Goal: Use online tool/utility: Utilize a website feature to perform a specific function

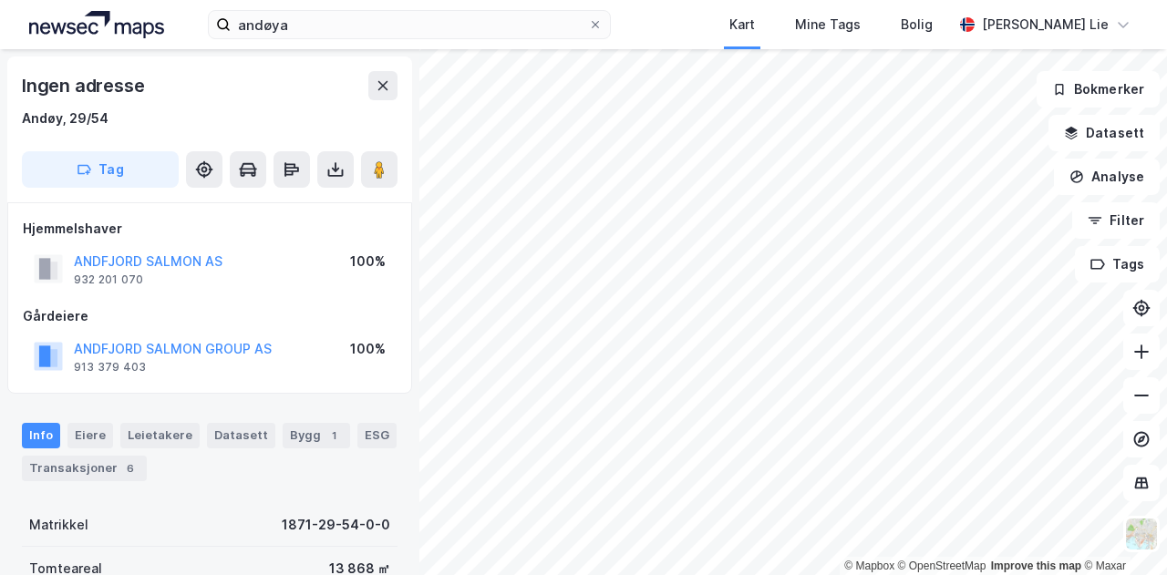
click at [317, 8] on div "andøya Kart Mine Tags [PERSON_NAME] Lie" at bounding box center [583, 24] width 1167 height 49
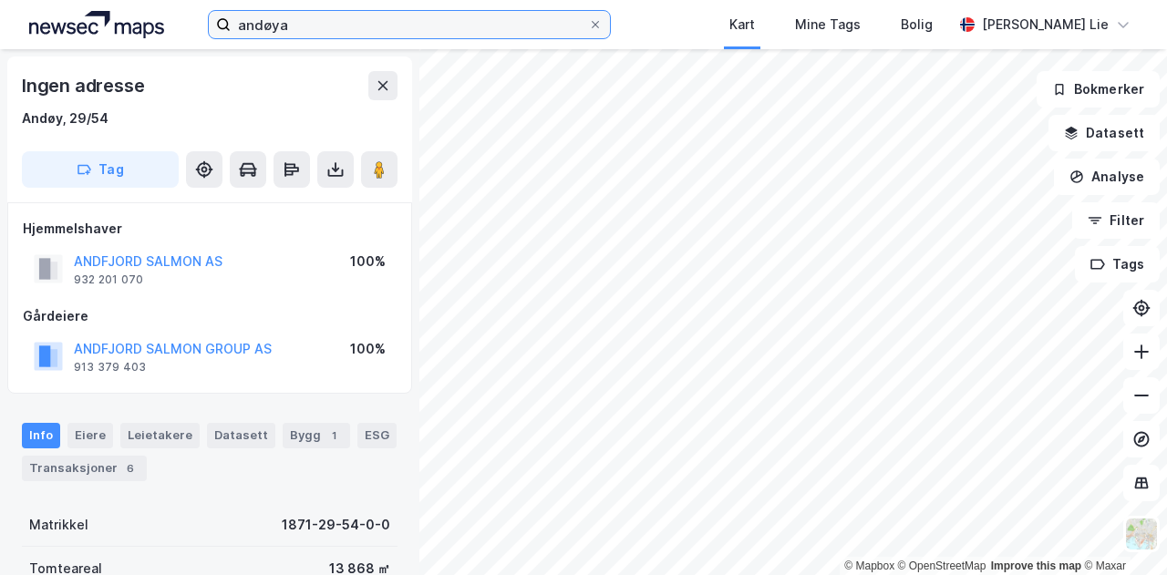
click at [318, 19] on input "andøya" at bounding box center [409, 24] width 357 height 27
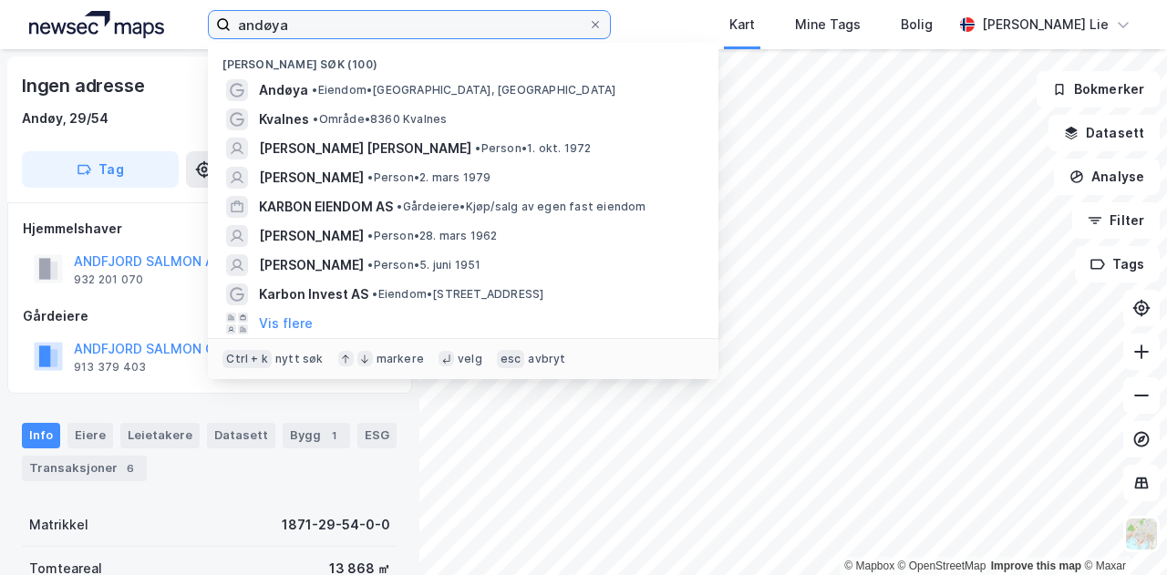
click at [318, 19] on input "andøya" at bounding box center [409, 24] width 357 height 27
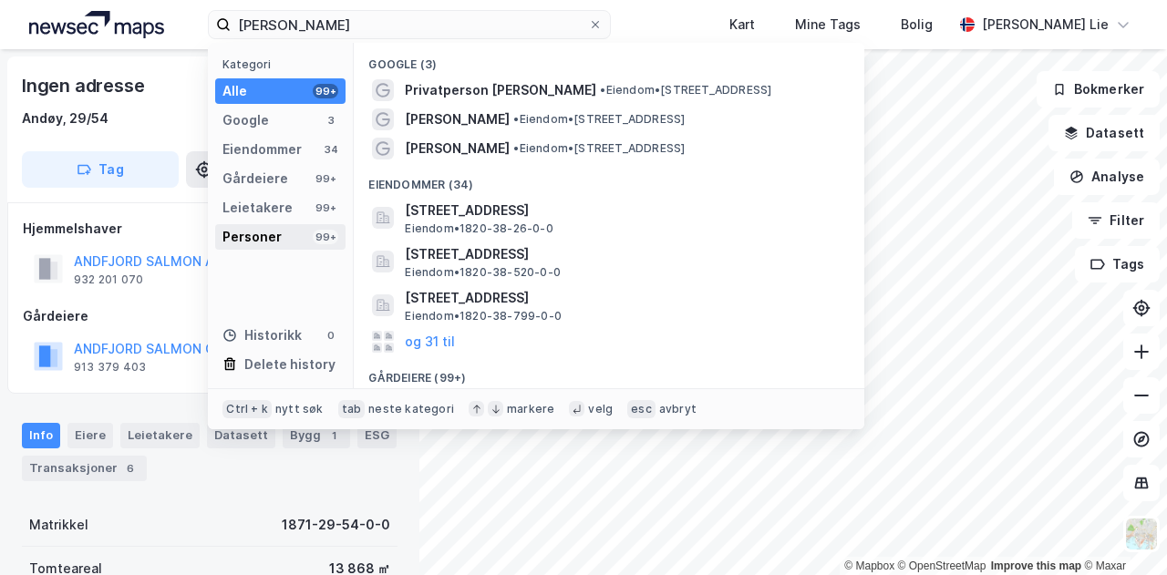
click at [251, 245] on div "Personer" at bounding box center [251, 237] width 59 height 22
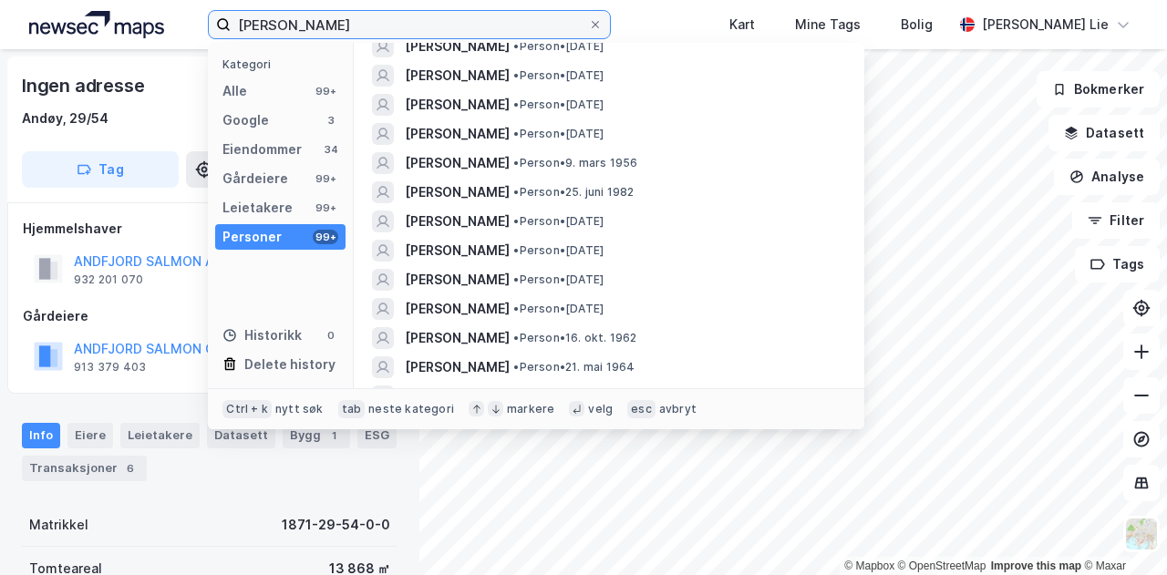
scroll to position [401, 0]
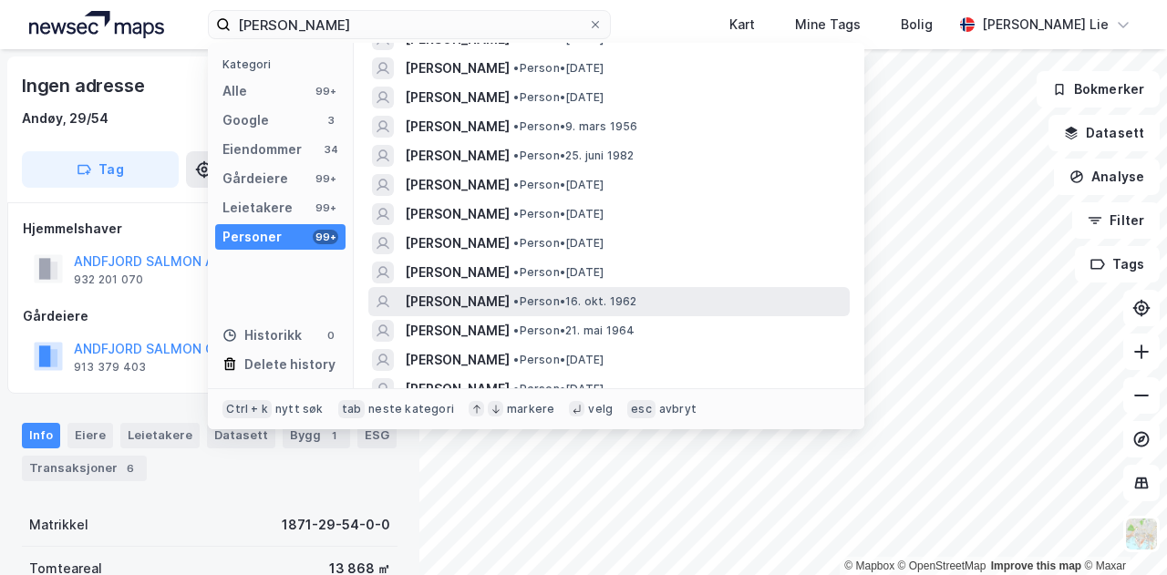
click at [478, 305] on span "[PERSON_NAME]" at bounding box center [457, 302] width 105 height 22
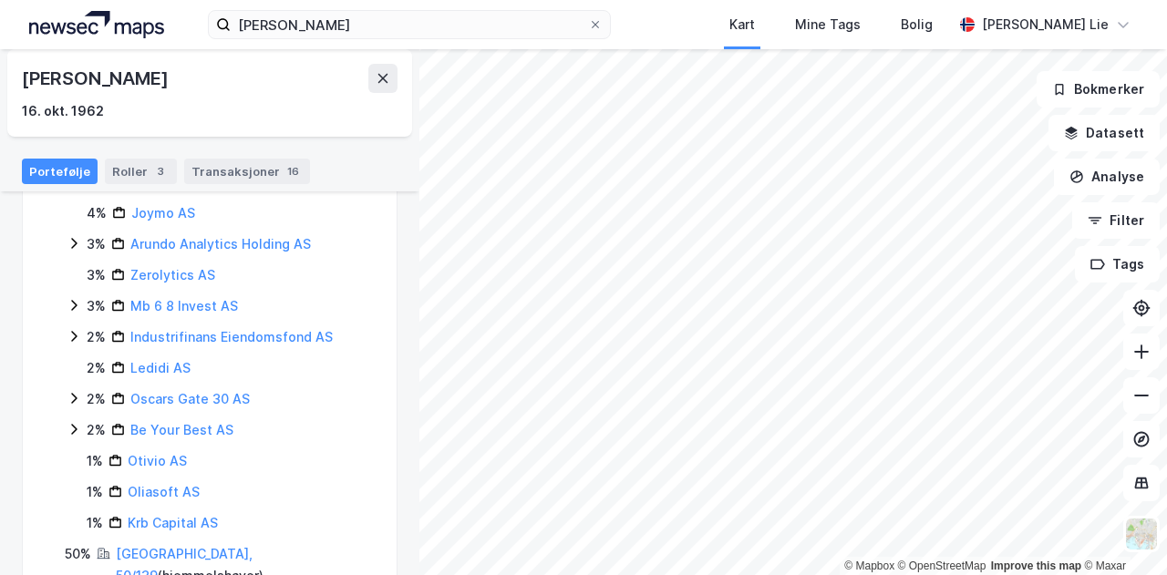
scroll to position [481, 0]
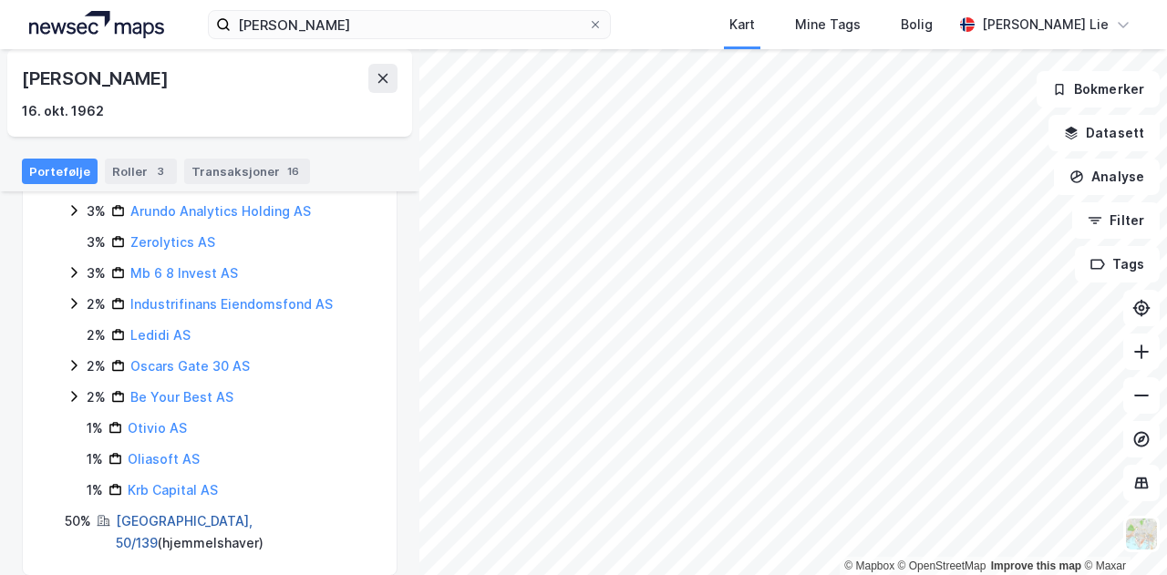
click at [169, 520] on link "[GEOGRAPHIC_DATA], 50/139" at bounding box center [184, 531] width 137 height 37
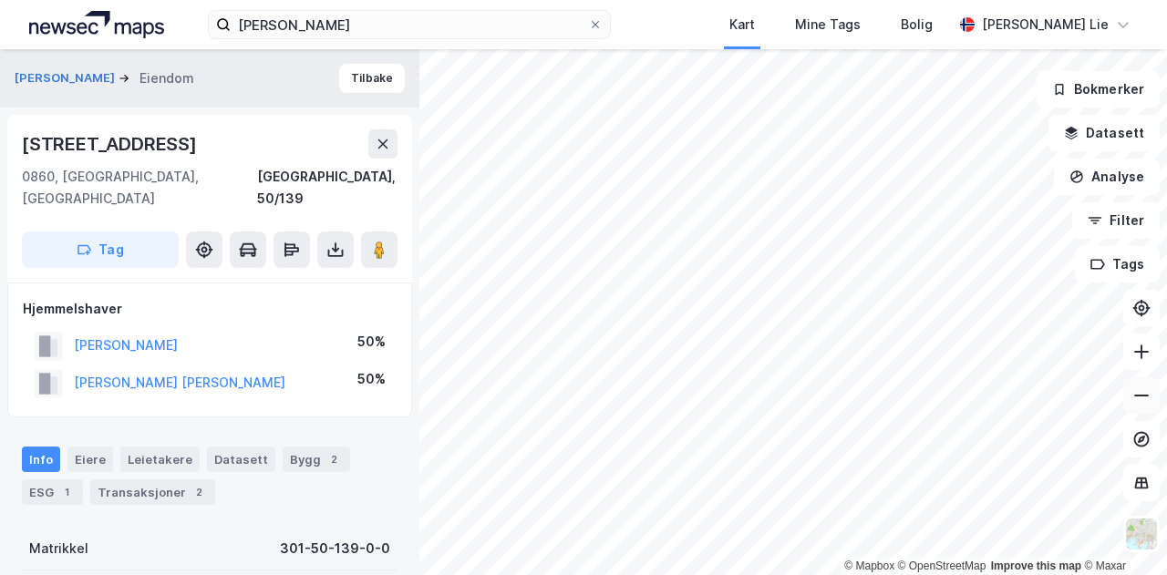
click at [1139, 391] on icon at bounding box center [1141, 395] width 18 height 18
click at [1139, 351] on icon at bounding box center [1141, 352] width 15 height 2
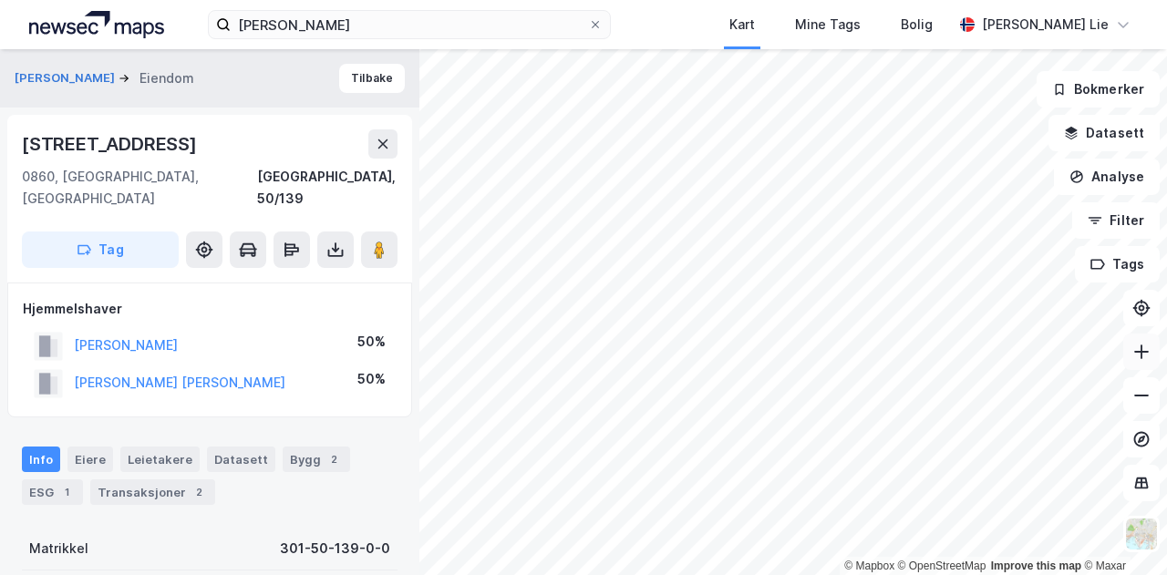
click at [1139, 351] on icon at bounding box center [1141, 352] width 15 height 2
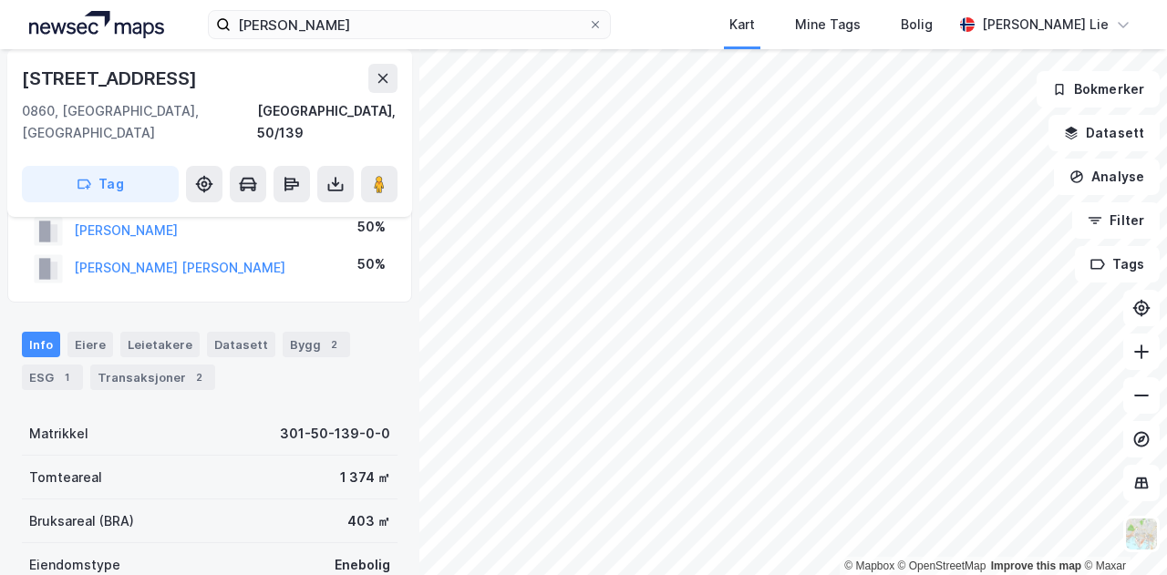
scroll to position [116, 0]
click at [142, 455] on div "Tomteareal 1 374 ㎡" at bounding box center [210, 477] width 376 height 44
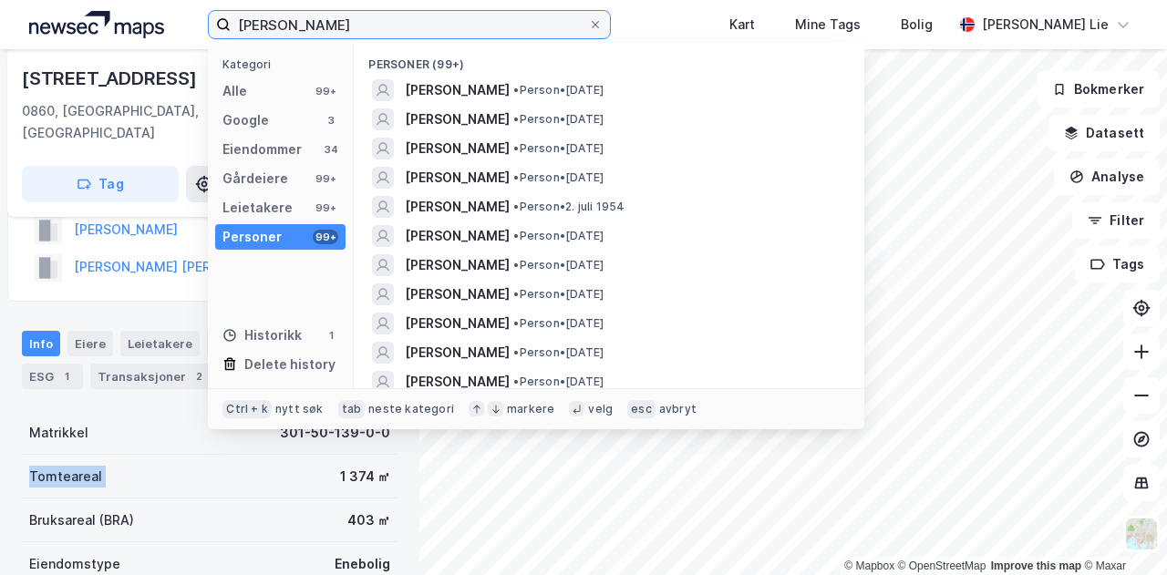
click at [345, 30] on input "[PERSON_NAME]" at bounding box center [409, 24] width 357 height 27
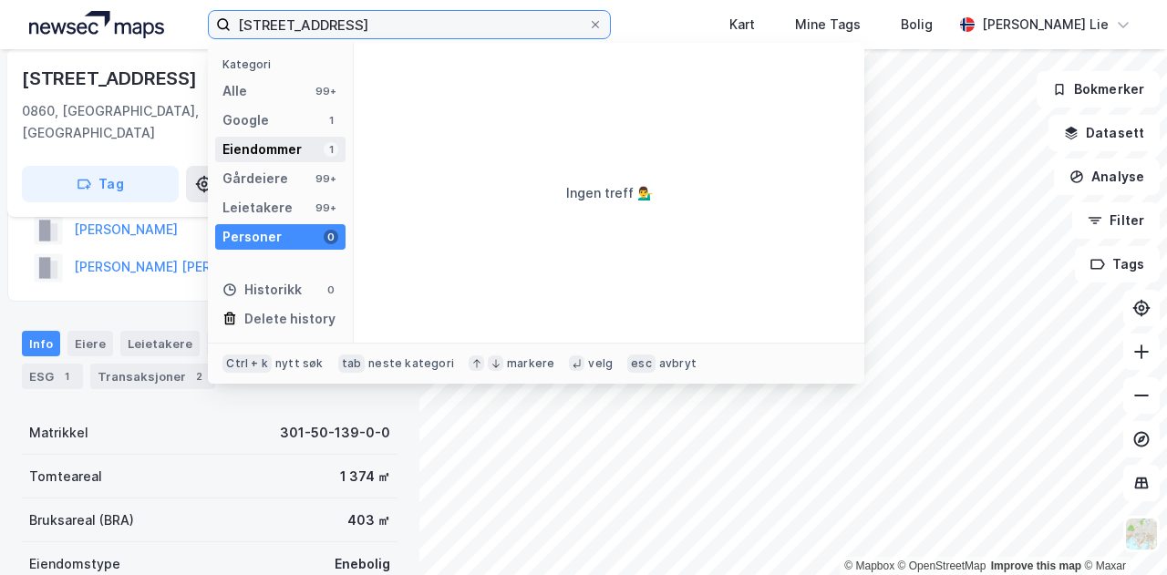
type input "[STREET_ADDRESS]"
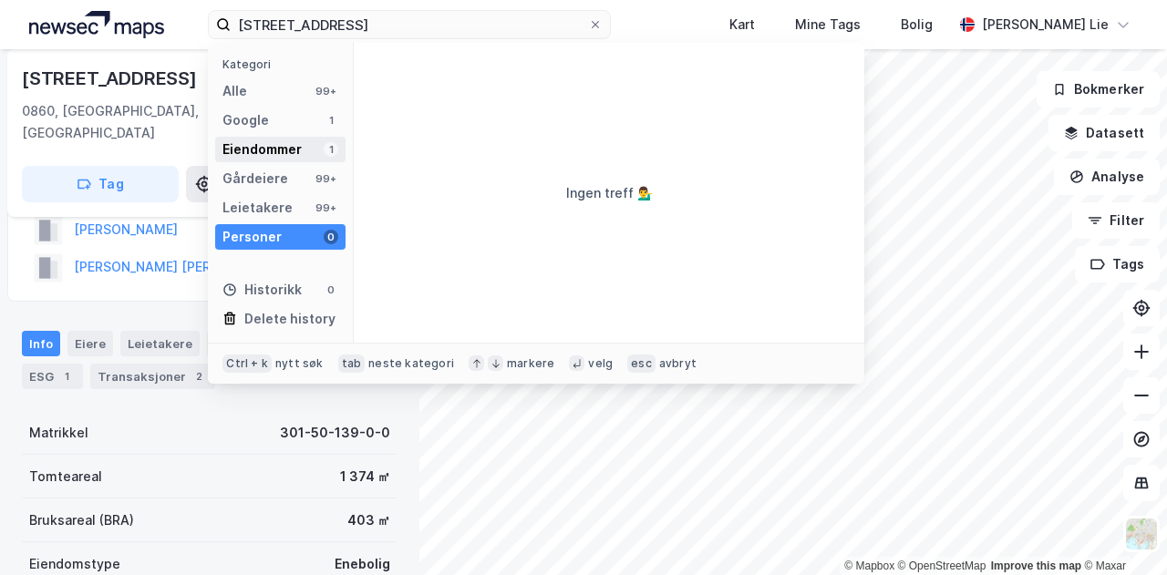
click at [261, 139] on div "Eiendommer" at bounding box center [261, 150] width 79 height 22
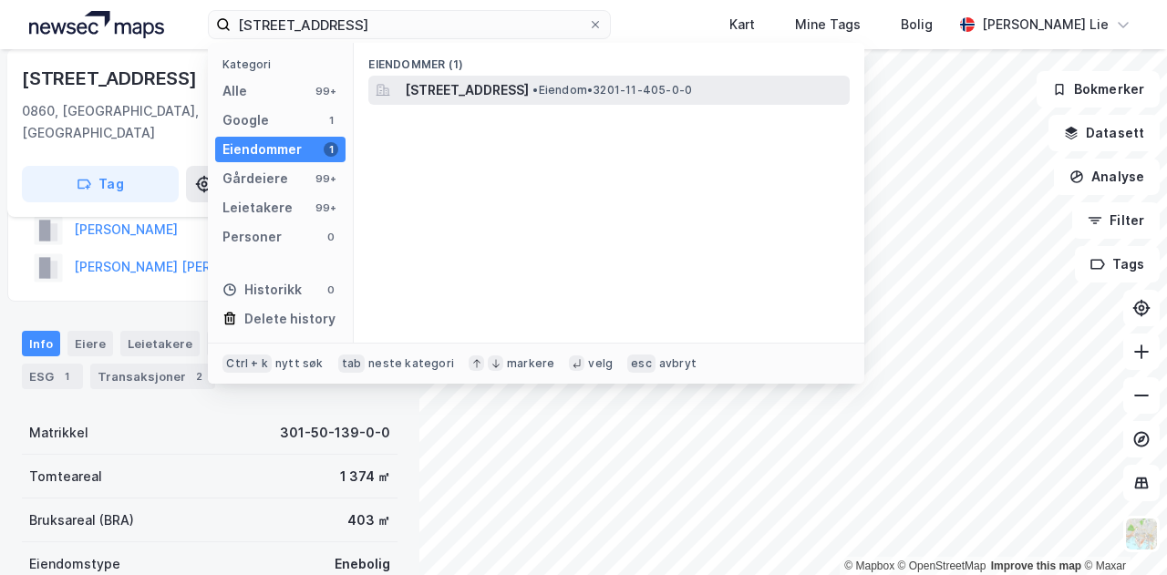
click at [529, 87] on span "[STREET_ADDRESS]" at bounding box center [467, 90] width 124 height 22
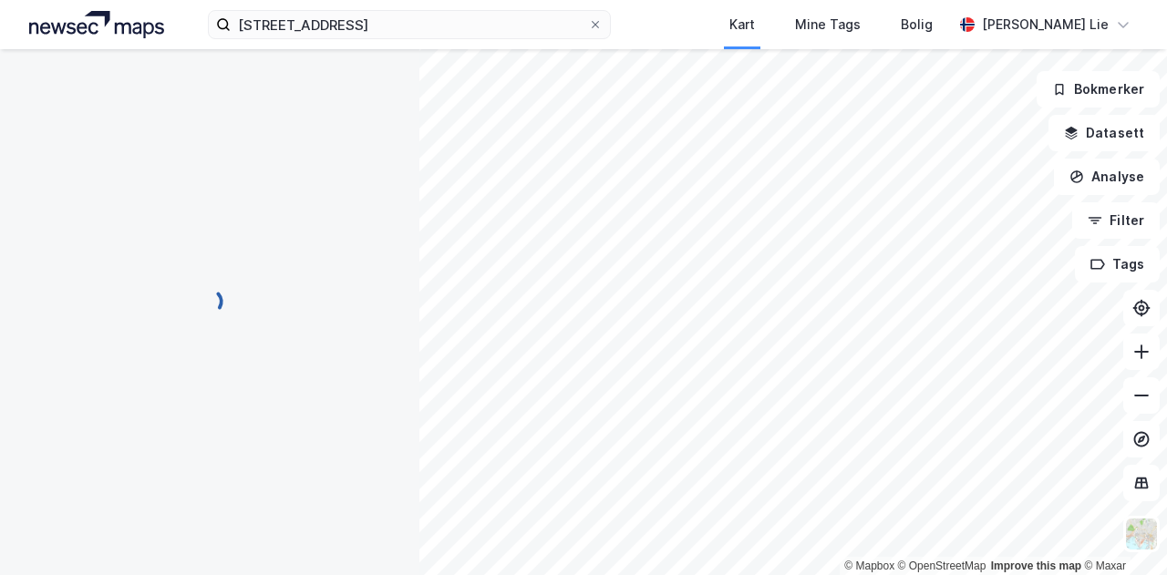
scroll to position [116, 0]
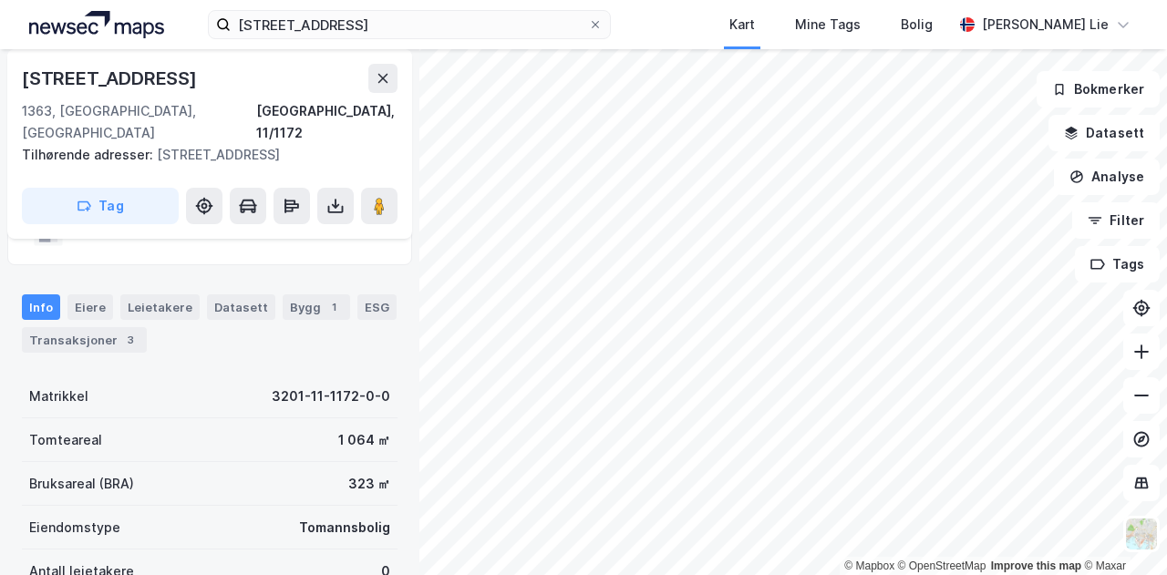
scroll to position [116, 0]
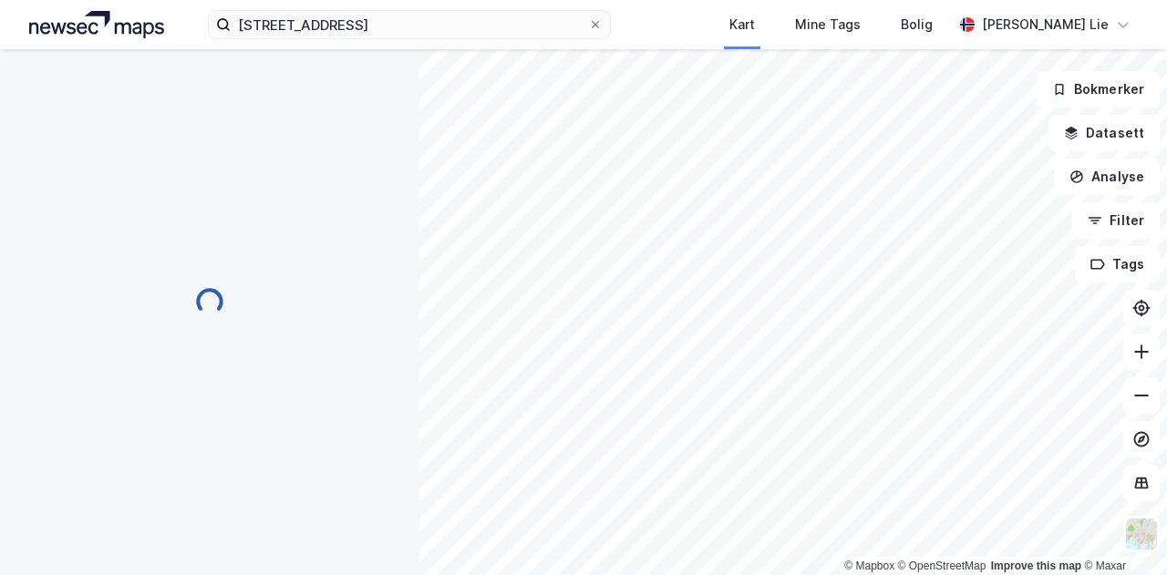
scroll to position [116, 0]
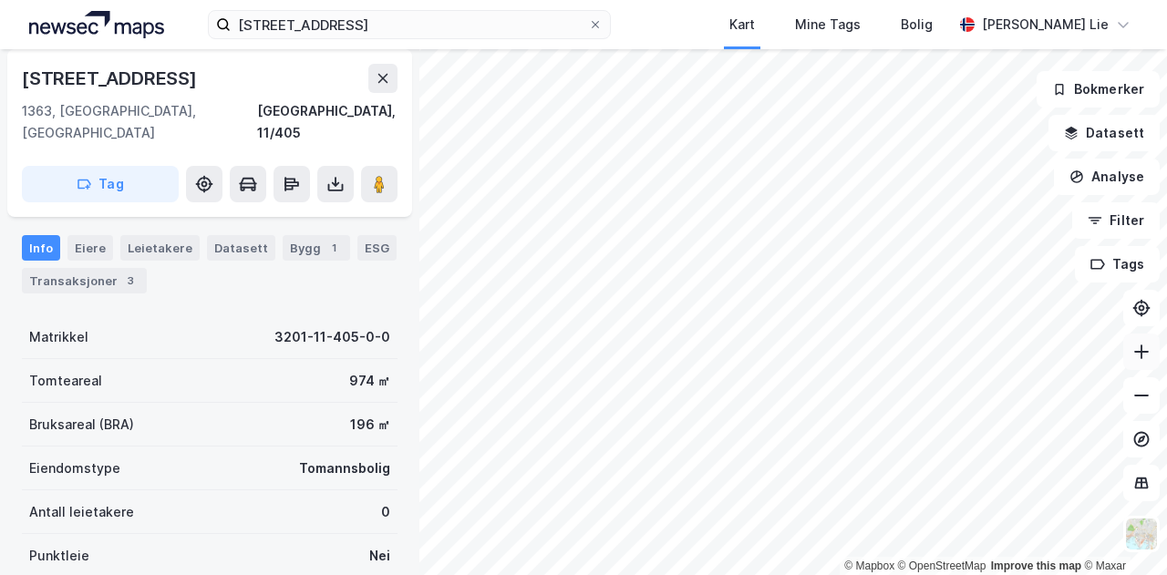
click at [1149, 356] on icon at bounding box center [1141, 352] width 18 height 18
click at [1139, 171] on button "Analyse" at bounding box center [1107, 177] width 106 height 36
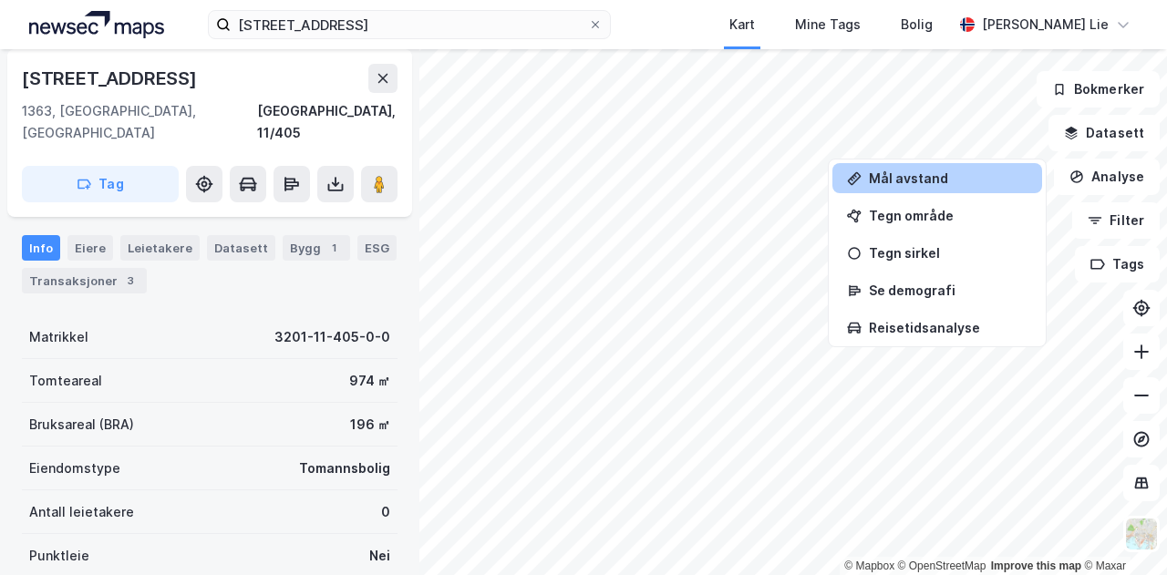
click at [881, 186] on div "Mål avstand" at bounding box center [937, 178] width 210 height 30
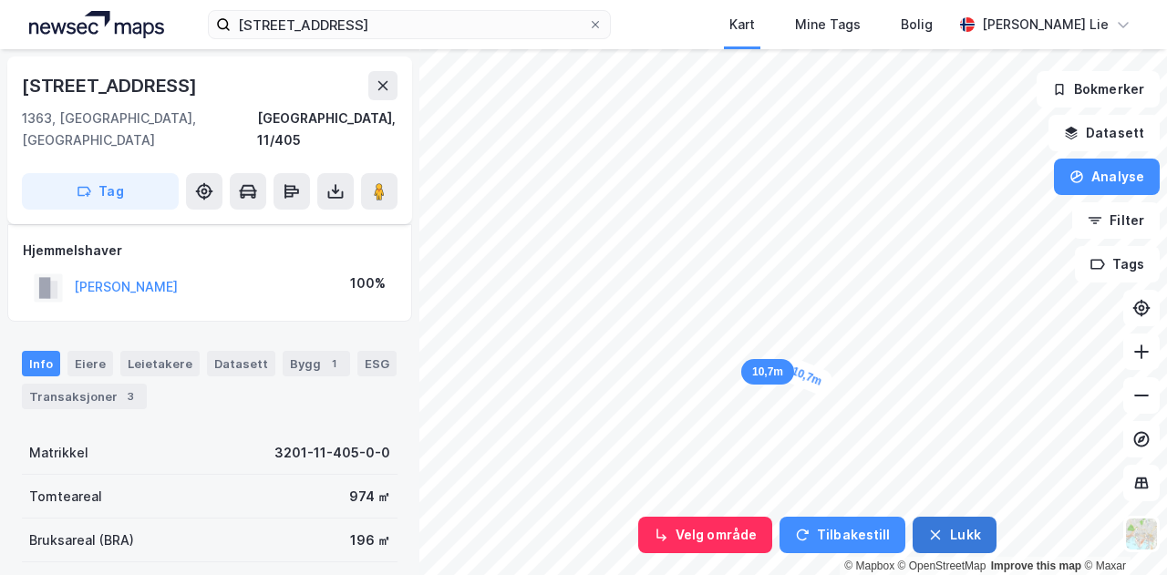
click at [949, 531] on button "Lukk" at bounding box center [953, 535] width 83 height 36
